Goal: Navigation & Orientation: Find specific page/section

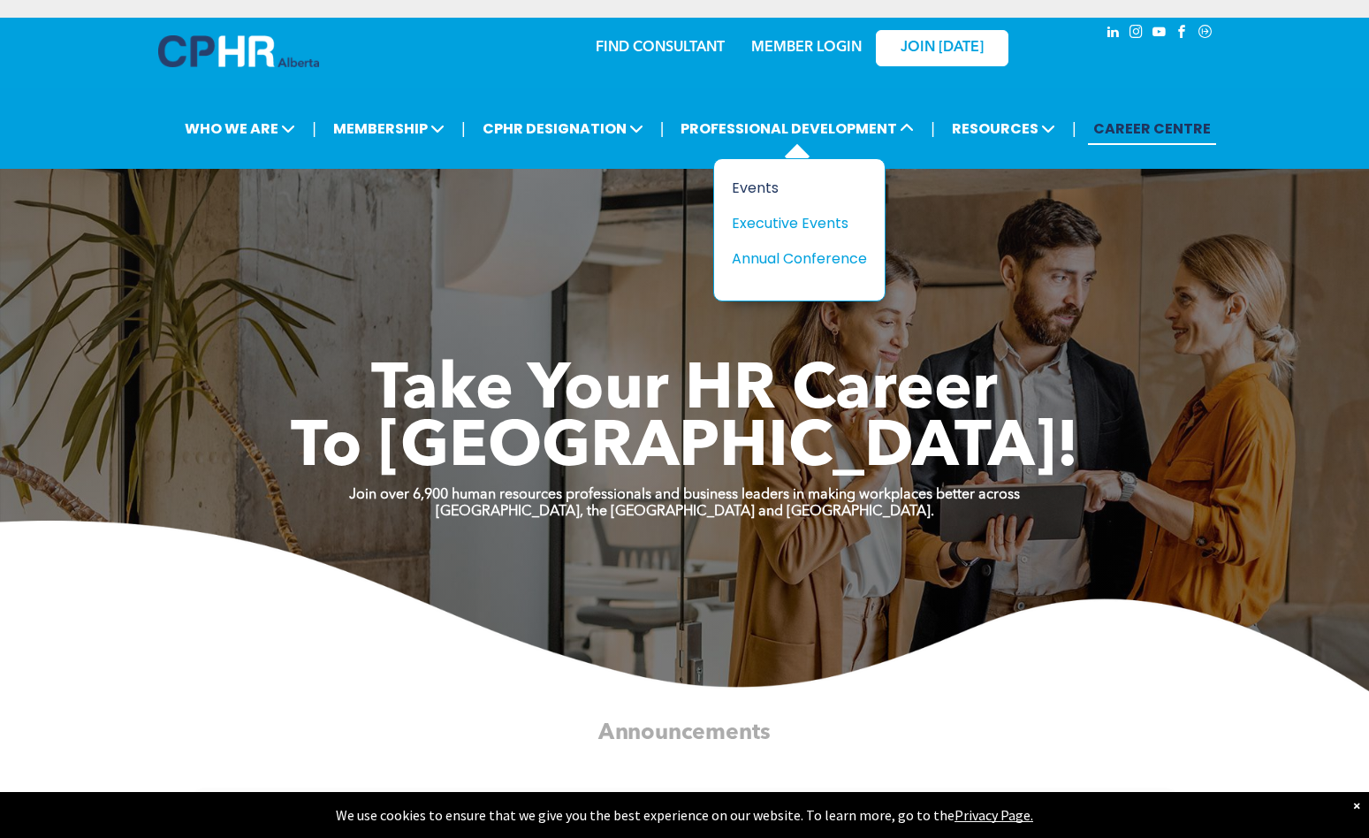
click at [757, 186] on div "Events" at bounding box center [793, 188] width 122 height 22
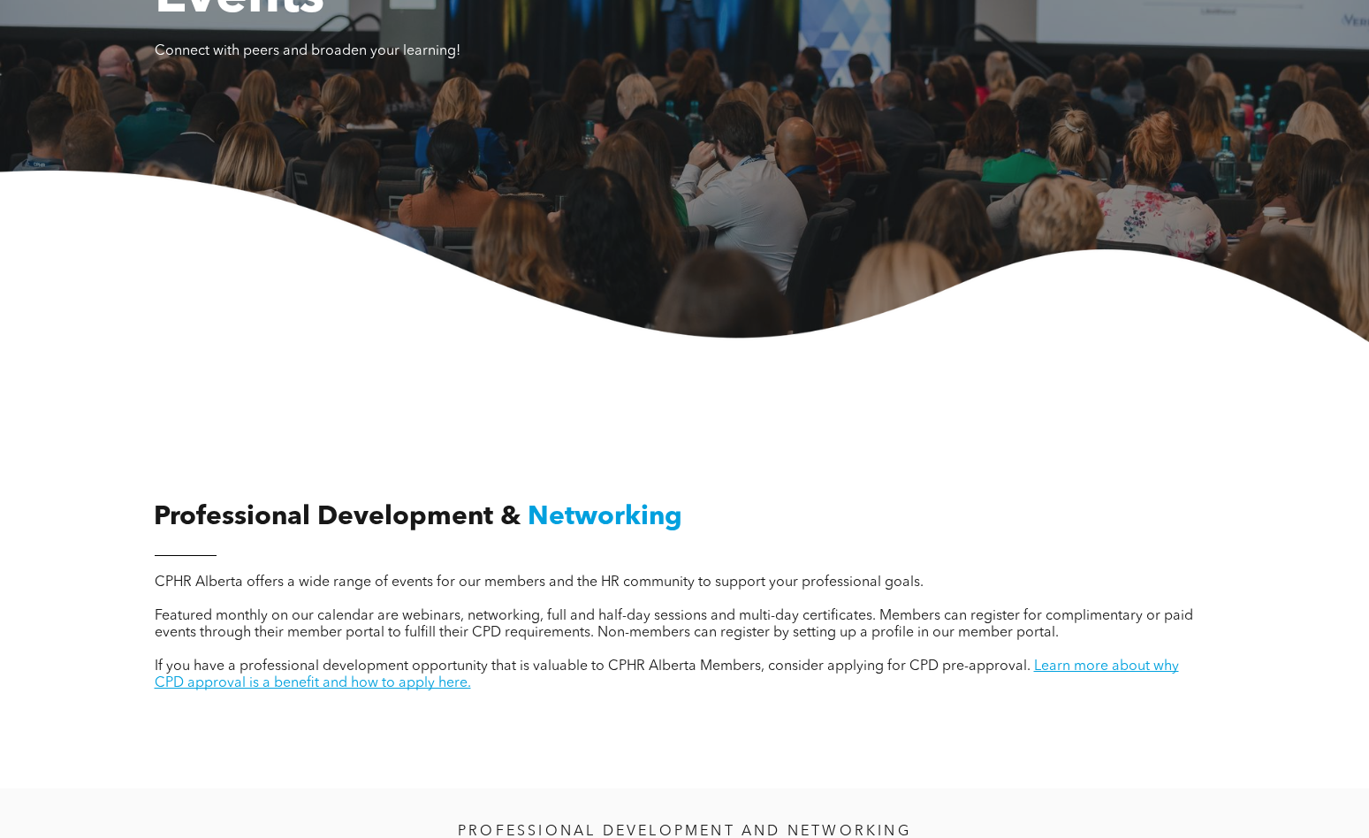
scroll to position [250, 0]
click at [1069, 667] on link "Learn more about why CPD approval is a benefit and how to apply here." at bounding box center [667, 674] width 1024 height 31
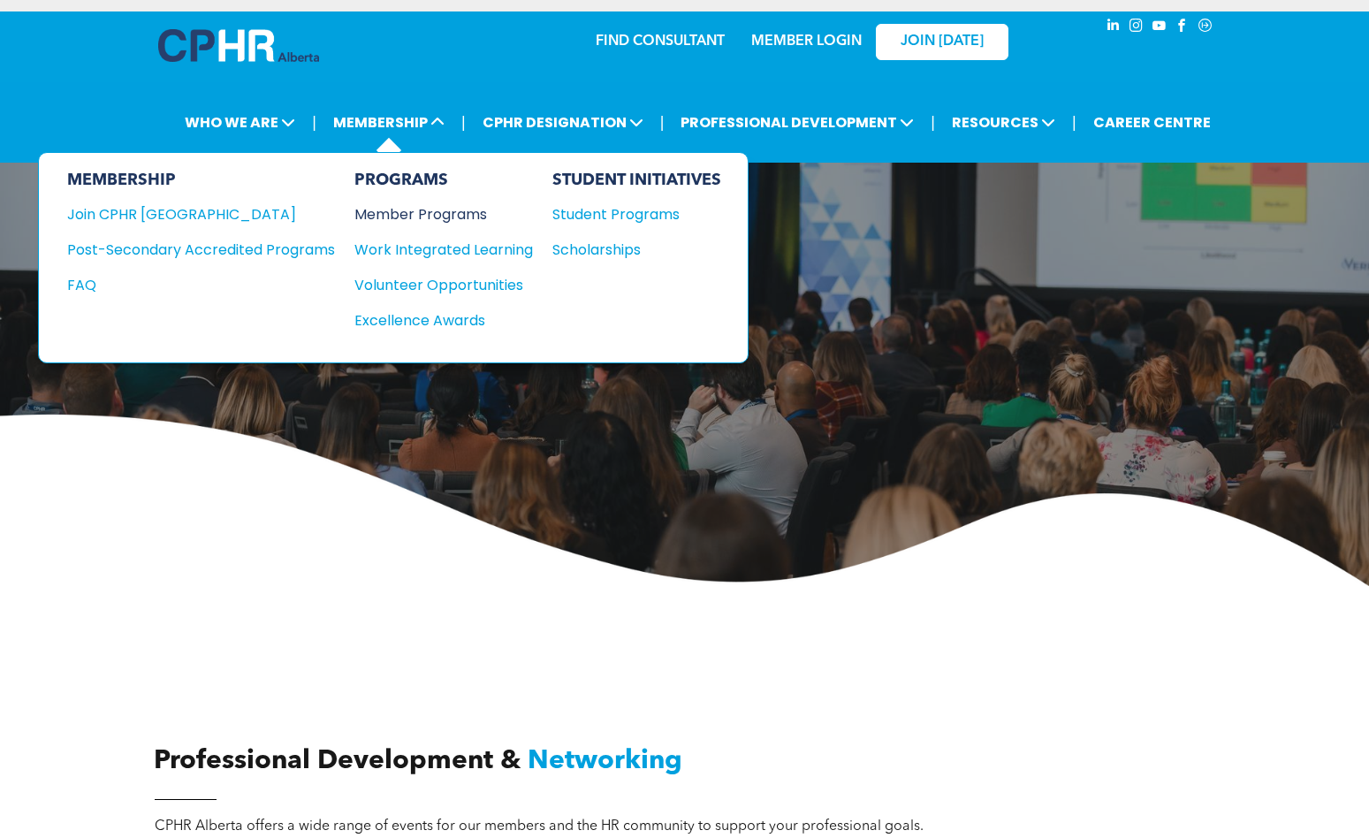
scroll to position [10, 0]
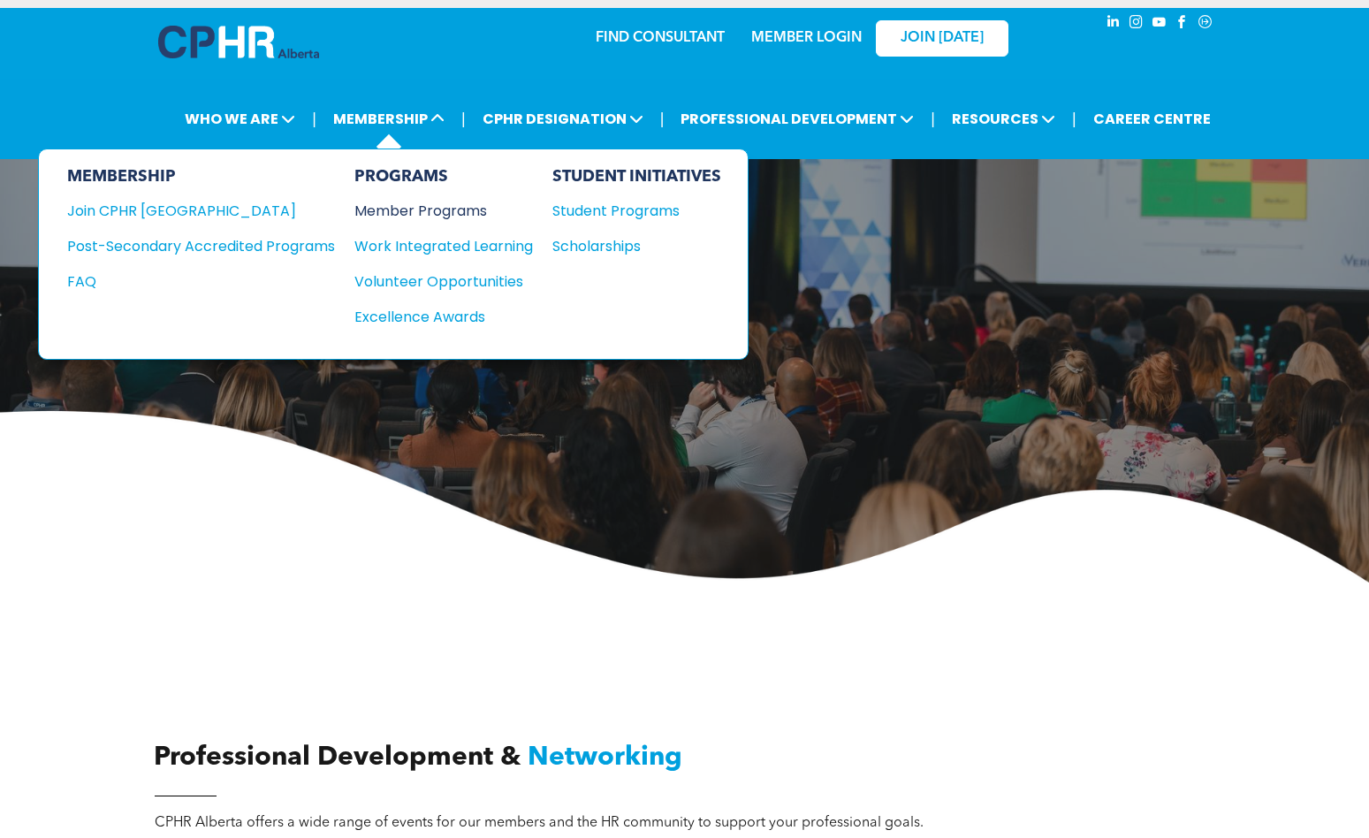
click at [419, 213] on div "Member Programs" at bounding box center [434, 211] width 161 height 22
